Goal: Information Seeking & Learning: Learn about a topic

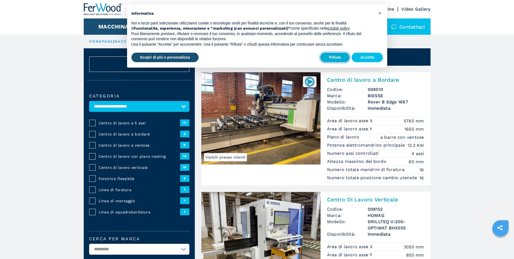
click at [324, 56] on button "Rifiuta" at bounding box center [335, 58] width 29 height 10
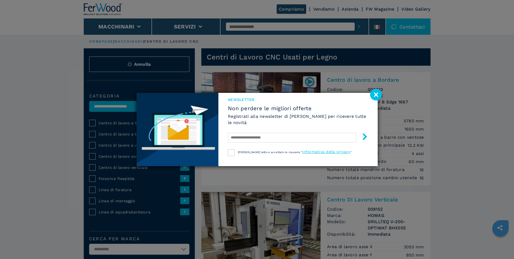
click at [375, 96] on image at bounding box center [376, 95] width 12 height 12
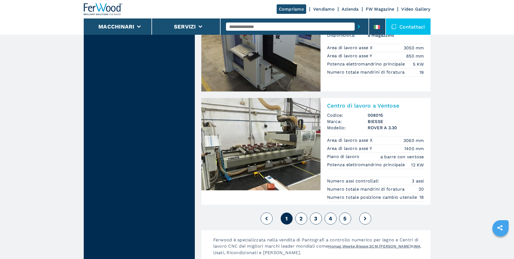
scroll to position [1275, 0]
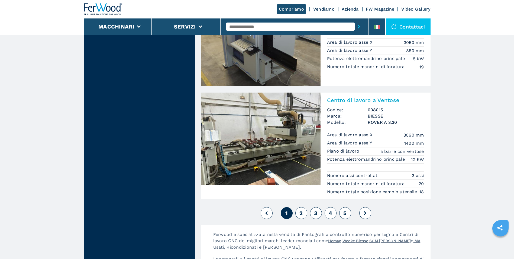
click at [302, 216] on span "2" at bounding box center [301, 213] width 3 height 7
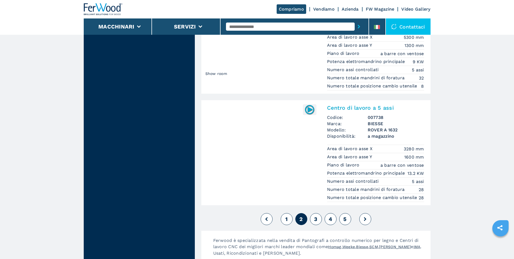
scroll to position [1302, 0]
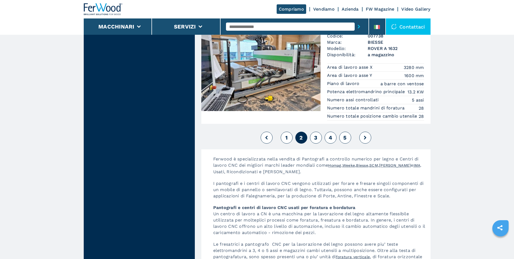
click at [318, 141] on span "3" at bounding box center [315, 137] width 3 height 7
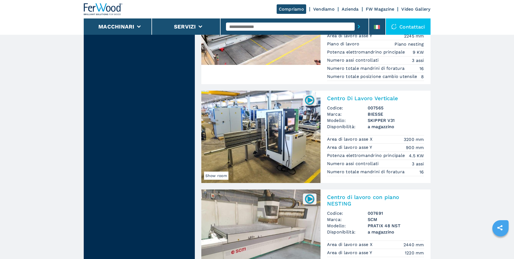
scroll to position [1275, 0]
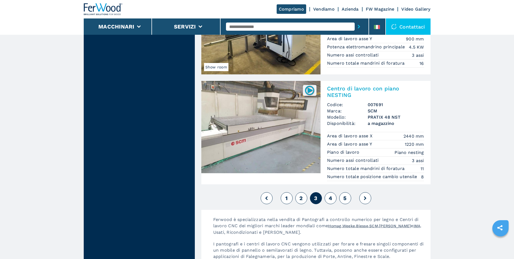
click at [288, 204] on button "1" at bounding box center [287, 198] width 12 height 12
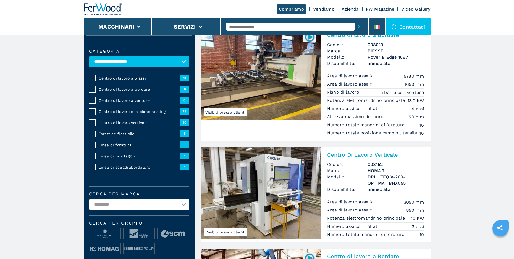
scroll to position [54, 0]
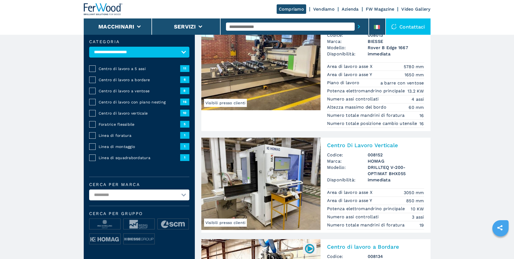
click at [281, 65] on img at bounding box center [260, 64] width 119 height 92
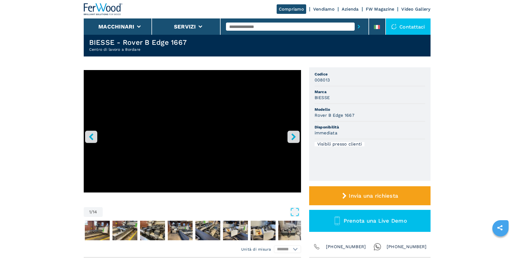
scroll to position [27, 0]
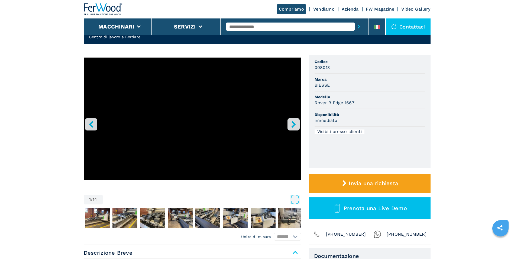
click at [296, 120] on button "right-button" at bounding box center [294, 124] width 12 height 12
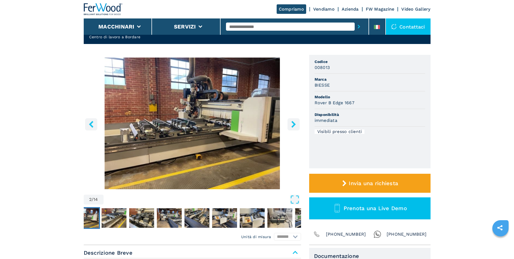
click at [296, 123] on icon "right-button" at bounding box center [293, 124] width 7 height 7
click at [292, 128] on button "right-button" at bounding box center [294, 124] width 12 height 12
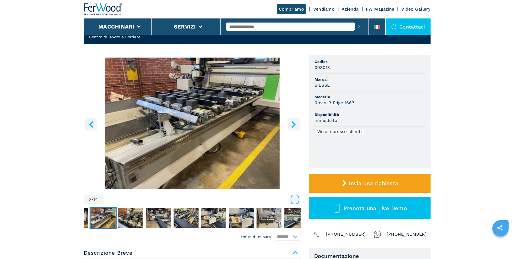
click at [298, 117] on img "Go to Slide 3" at bounding box center [192, 123] width 217 height 132
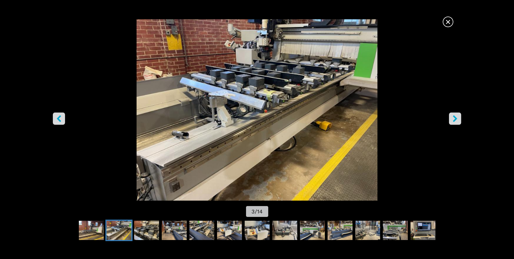
click at [463, 123] on img "Go to Slide 3" at bounding box center [257, 109] width 463 height 181
click at [459, 121] on icon "right-button" at bounding box center [455, 118] width 7 height 7
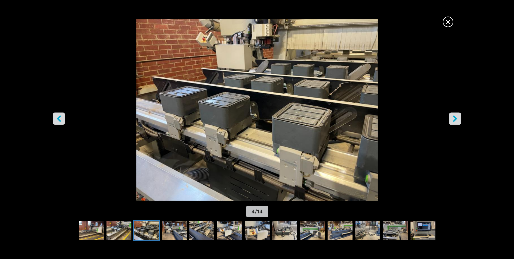
click at [458, 120] on icon "right-button" at bounding box center [455, 118] width 7 height 7
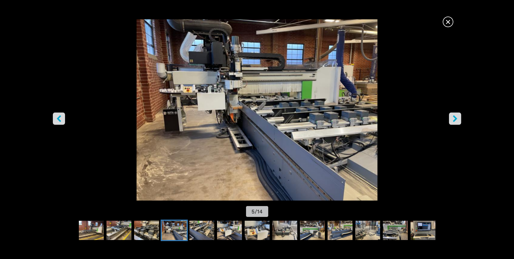
click at [458, 120] on icon "right-button" at bounding box center [455, 118] width 7 height 7
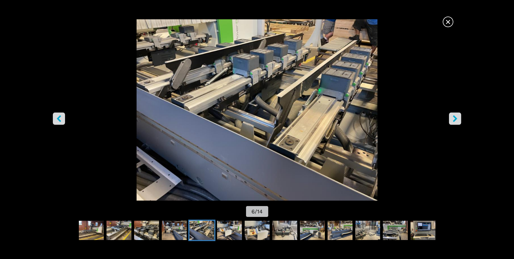
click at [458, 120] on icon "right-button" at bounding box center [455, 118] width 7 height 7
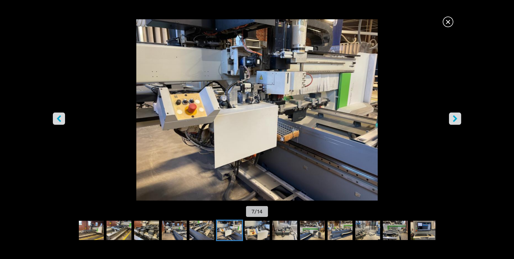
click at [458, 120] on icon "right-button" at bounding box center [455, 118] width 7 height 7
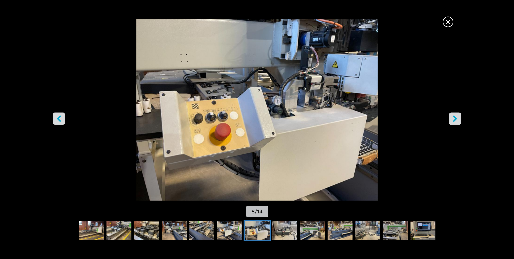
click at [458, 120] on icon "right-button" at bounding box center [455, 118] width 7 height 7
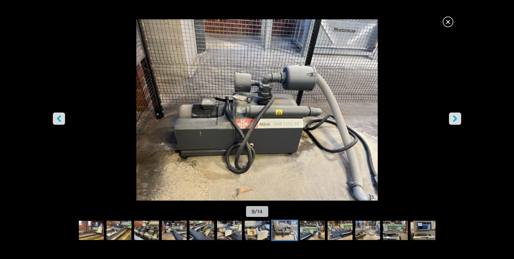
click at [458, 120] on icon "right-button" at bounding box center [455, 118] width 7 height 7
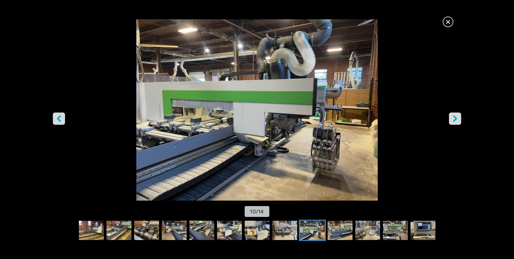
click at [458, 120] on icon "right-button" at bounding box center [455, 118] width 7 height 7
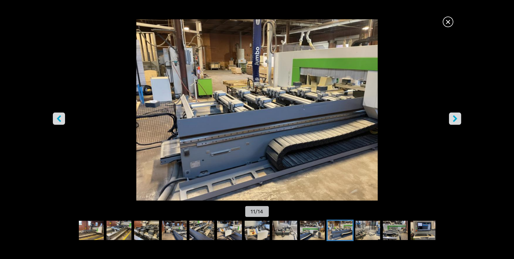
click at [458, 120] on icon "right-button" at bounding box center [455, 118] width 7 height 7
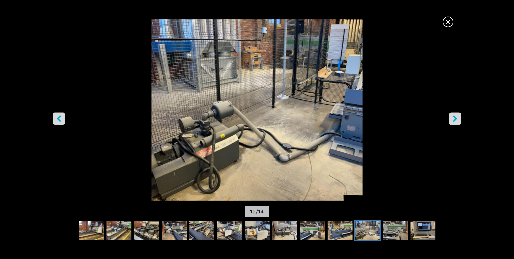
click at [458, 120] on icon "right-button" at bounding box center [455, 118] width 7 height 7
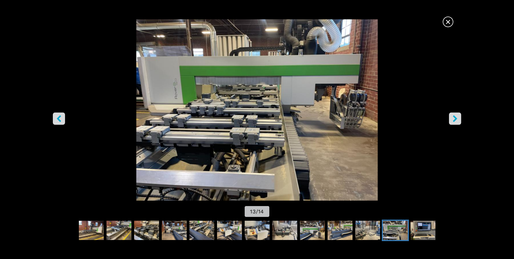
click at [455, 118] on icon "right-button" at bounding box center [455, 118] width 7 height 7
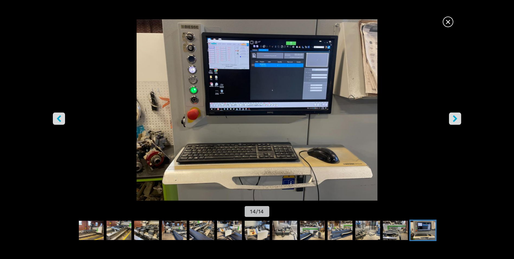
click at [455, 118] on icon "right-button" at bounding box center [455, 118] width 7 height 7
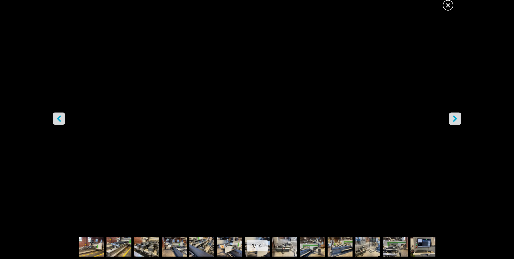
click at [450, 9] on span "×" at bounding box center [448, 3] width 9 height 9
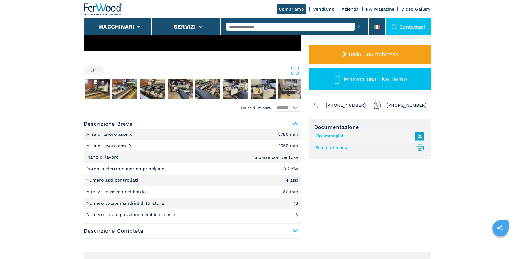
scroll to position [190, 0]
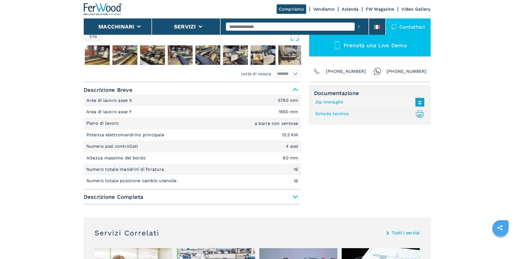
click at [296, 194] on span "Descrizione Completa" at bounding box center [192, 197] width 217 height 10
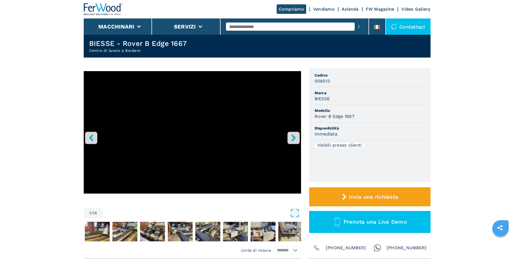
scroll to position [0, 0]
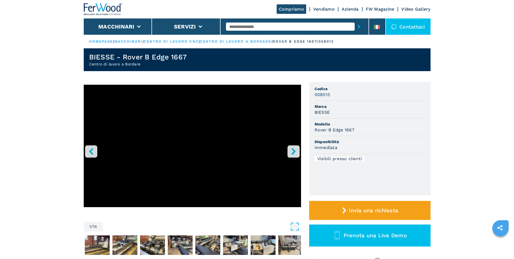
click at [291, 146] on button "right-button" at bounding box center [294, 151] width 12 height 12
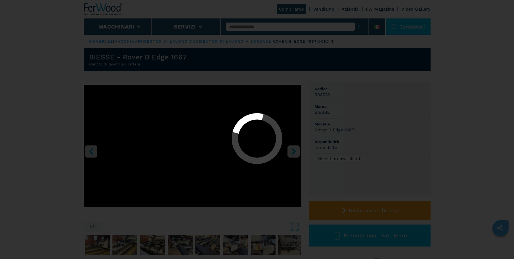
select select "**********"
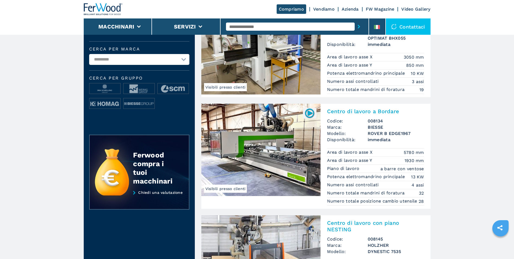
scroll to position [190, 0]
click at [297, 145] on img at bounding box center [260, 149] width 119 height 92
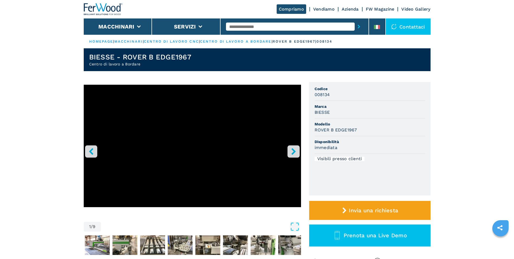
click at [293, 153] on icon "right-button" at bounding box center [294, 151] width 4 height 7
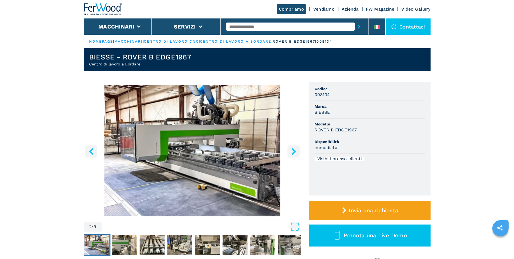
click at [293, 153] on icon "right-button" at bounding box center [294, 151] width 4 height 7
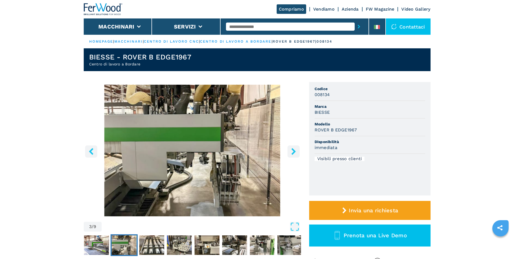
click at [293, 153] on icon "right-button" at bounding box center [294, 151] width 4 height 7
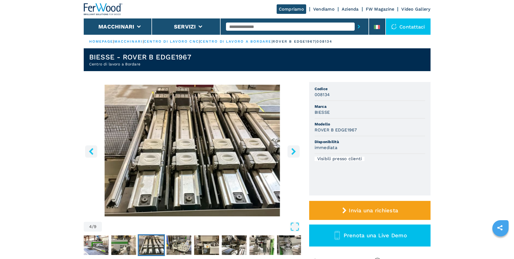
click at [293, 153] on icon "right-button" at bounding box center [294, 151] width 4 height 7
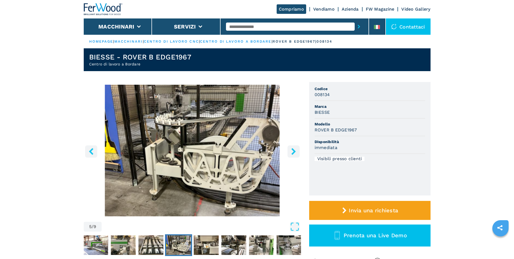
click at [293, 153] on icon "right-button" at bounding box center [294, 151] width 4 height 7
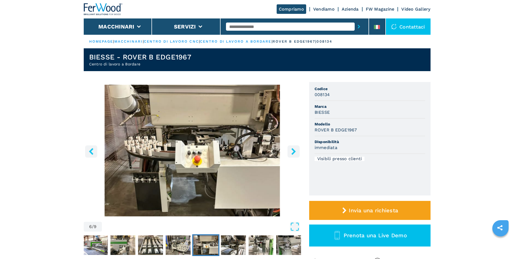
click at [293, 153] on icon "right-button" at bounding box center [294, 151] width 4 height 7
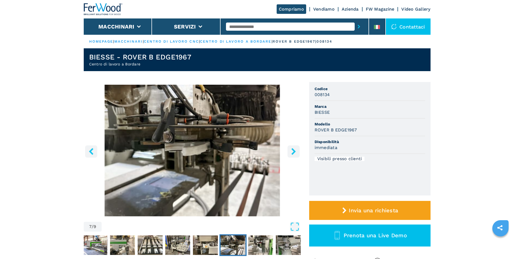
click at [293, 153] on icon "right-button" at bounding box center [294, 151] width 4 height 7
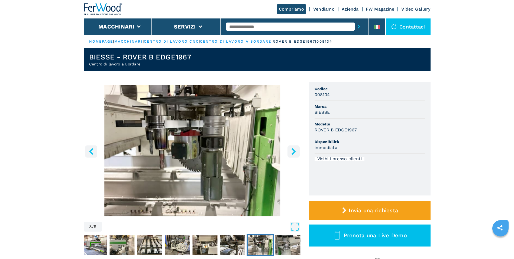
click at [293, 153] on icon "right-button" at bounding box center [294, 151] width 4 height 7
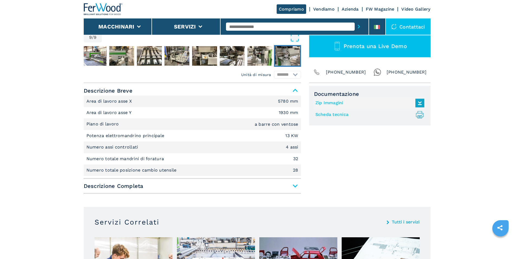
scroll to position [190, 0]
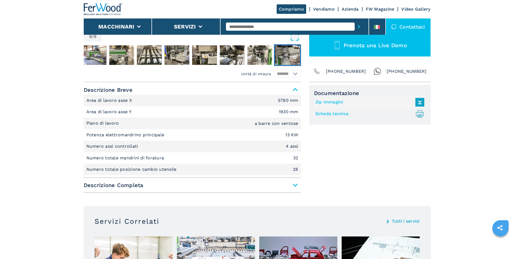
click at [293, 184] on span "Descrizione Completa" at bounding box center [192, 185] width 217 height 10
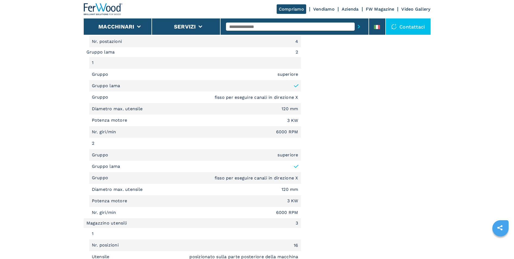
scroll to position [705, 0]
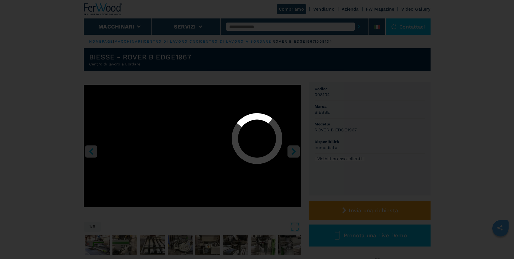
select select "**********"
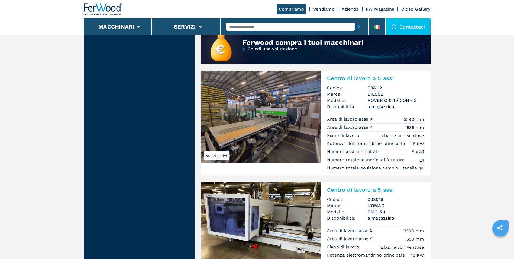
scroll to position [488, 0]
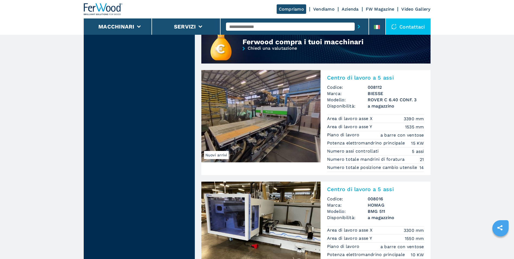
click at [272, 142] on img at bounding box center [260, 116] width 119 height 92
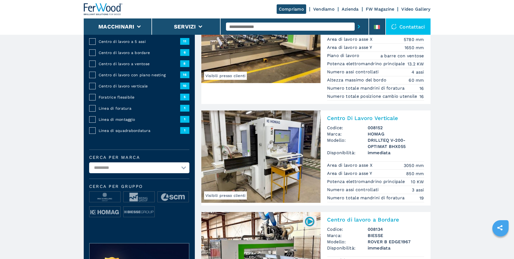
scroll to position [0, 0]
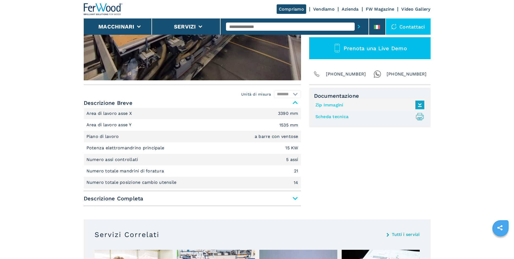
scroll to position [163, 0]
click at [295, 198] on span "Descrizione Completa" at bounding box center [192, 198] width 217 height 10
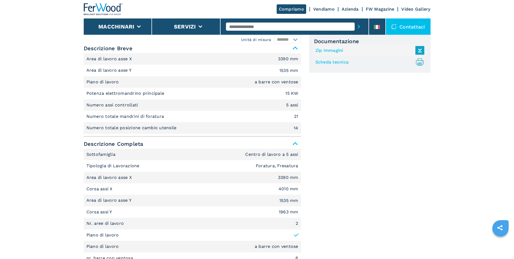
scroll to position [108, 0]
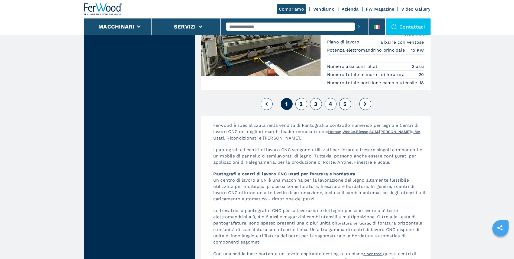
scroll to position [1383, 0]
click at [342, 110] on button "5" at bounding box center [346, 104] width 12 height 12
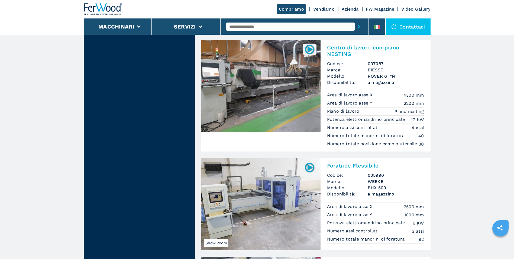
scroll to position [461, 0]
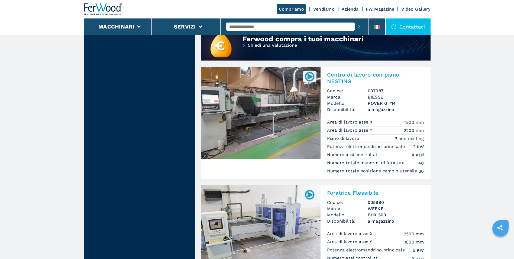
click at [270, 107] on img at bounding box center [260, 113] width 119 height 92
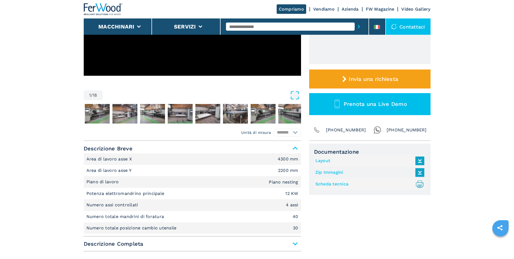
scroll to position [190, 0]
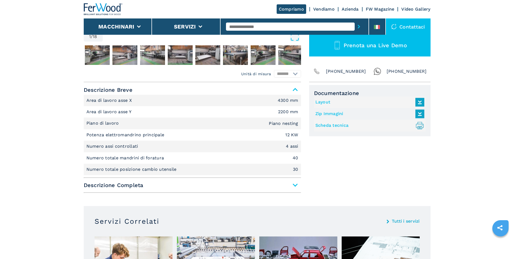
click at [293, 185] on span "Descrizione Completa" at bounding box center [192, 185] width 217 height 10
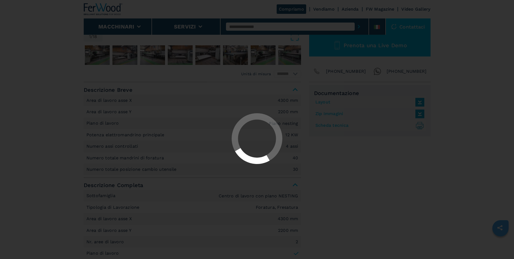
select select "**********"
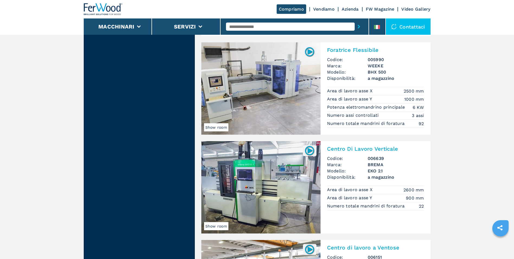
scroll to position [732, 0]
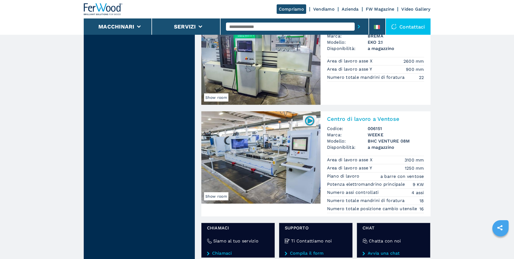
click at [299, 155] on img at bounding box center [260, 157] width 119 height 92
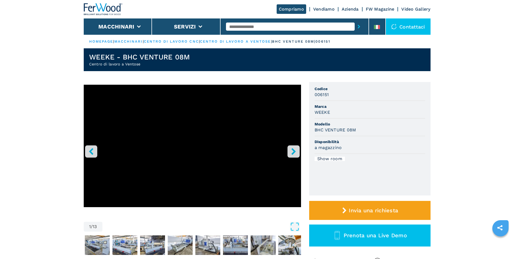
scroll to position [27, 0]
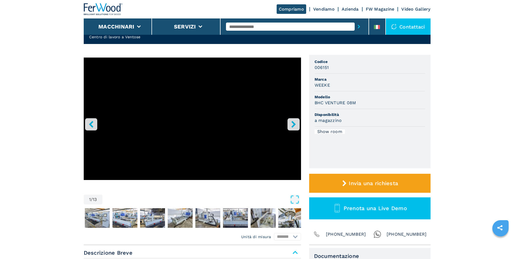
click at [293, 121] on icon "right-button" at bounding box center [293, 124] width 7 height 7
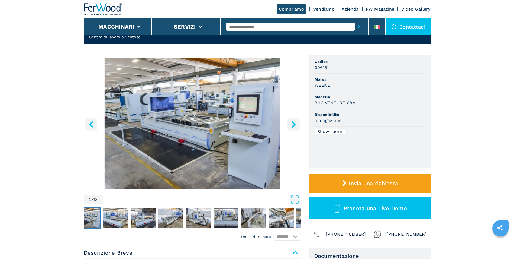
click at [293, 121] on icon "right-button" at bounding box center [293, 124] width 7 height 7
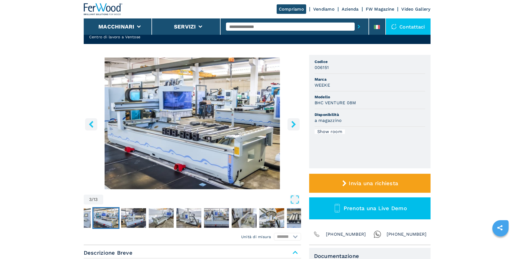
click at [294, 122] on icon "right-button" at bounding box center [293, 124] width 7 height 7
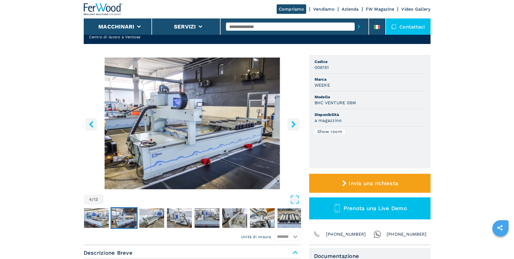
click at [294, 122] on icon "right-button" at bounding box center [293, 124] width 7 height 7
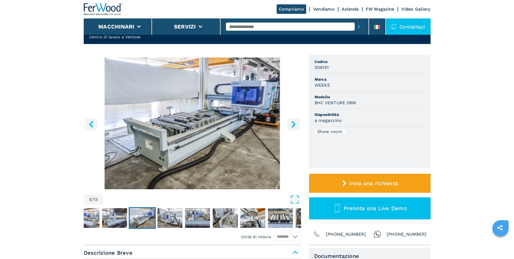
click at [294, 122] on icon "right-button" at bounding box center [293, 124] width 7 height 7
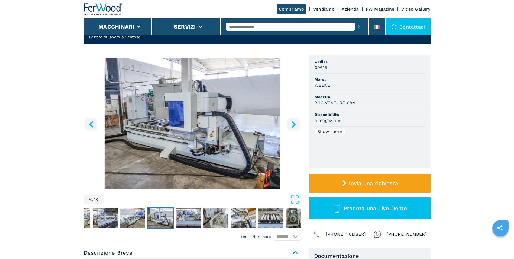
click at [294, 122] on icon "right-button" at bounding box center [293, 124] width 7 height 7
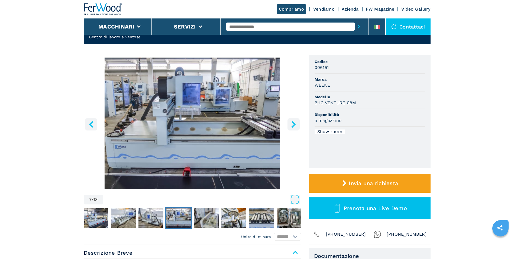
click at [294, 122] on icon "right-button" at bounding box center [293, 124] width 7 height 7
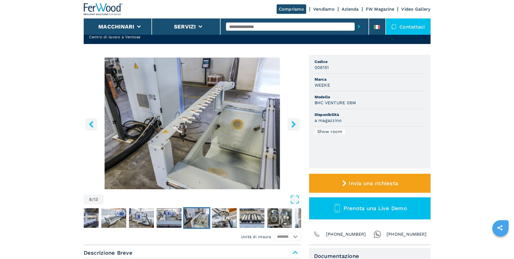
click at [294, 122] on icon "right-button" at bounding box center [293, 124] width 7 height 7
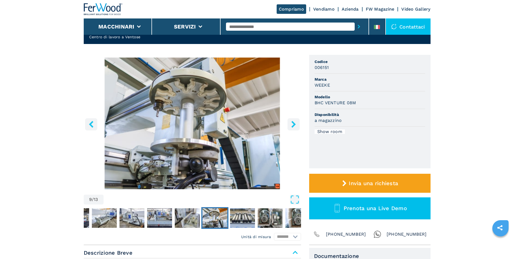
click at [92, 126] on icon "left-button" at bounding box center [91, 124] width 4 height 7
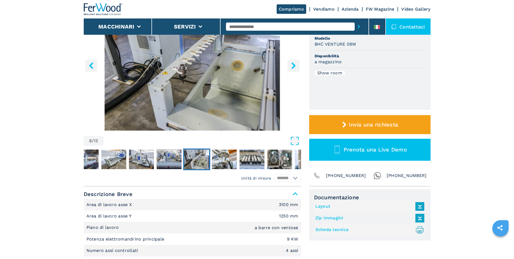
scroll to position [81, 0]
